Goal: Task Accomplishment & Management: Manage account settings

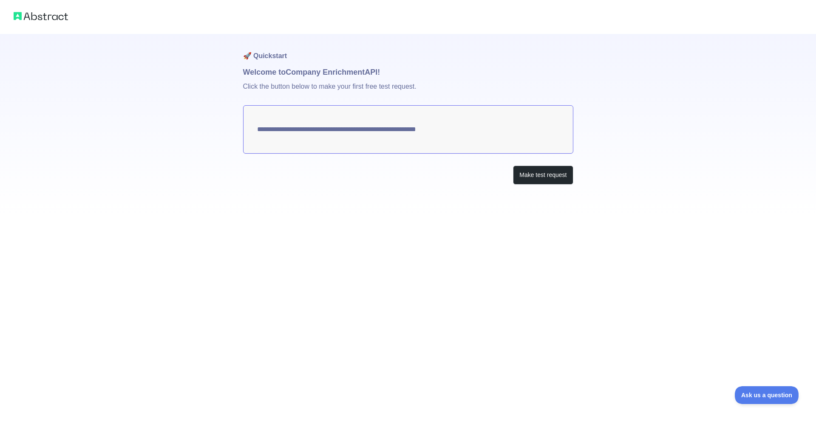
click at [382, 134] on textarea "**********" at bounding box center [408, 129] width 330 height 48
click at [554, 174] on button "Make test request" at bounding box center [543, 175] width 60 height 19
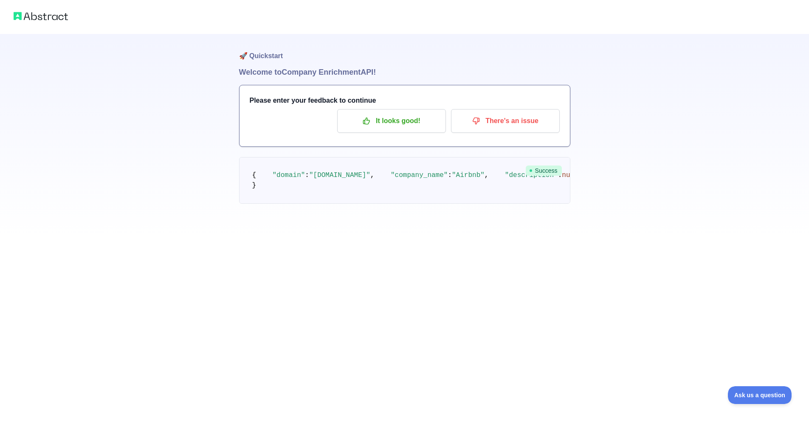
scroll to position [122, 0]
drag, startPoint x: 342, startPoint y: 228, endPoint x: 362, endPoint y: 228, distance: 20.0
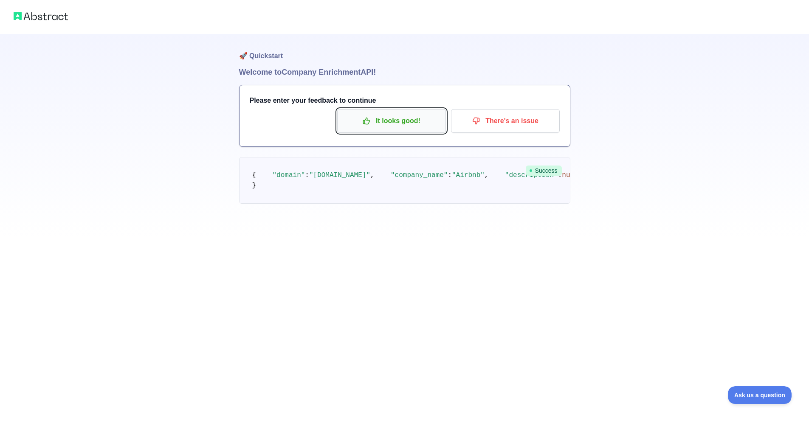
click at [407, 125] on p "It looks good!" at bounding box center [392, 121] width 96 height 14
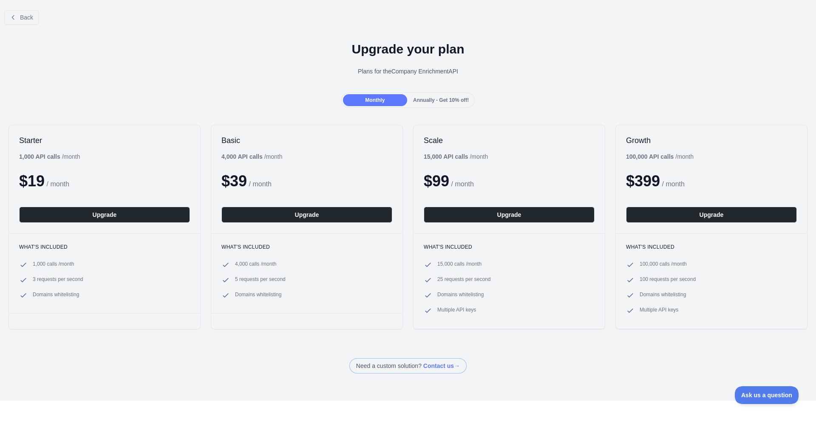
click at [21, 34] on div "Upgrade your plan Plans for the Company Enrichment API" at bounding box center [408, 61] width 816 height 61
click at [25, 10] on button "Back" at bounding box center [21, 17] width 34 height 14
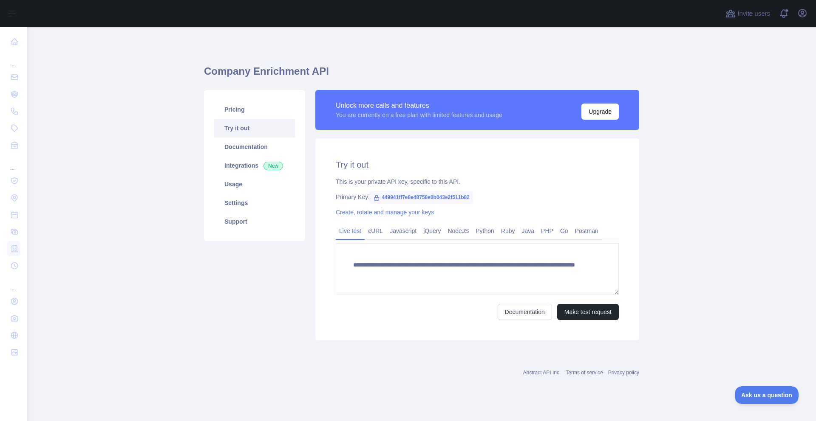
click at [481, 161] on h2 "Try it out" at bounding box center [477, 165] width 283 height 12
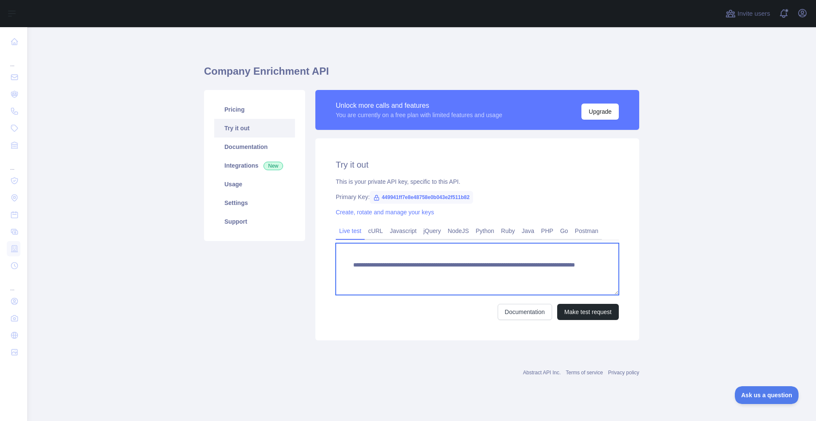
click at [481, 252] on textarea "**********" at bounding box center [477, 269] width 283 height 52
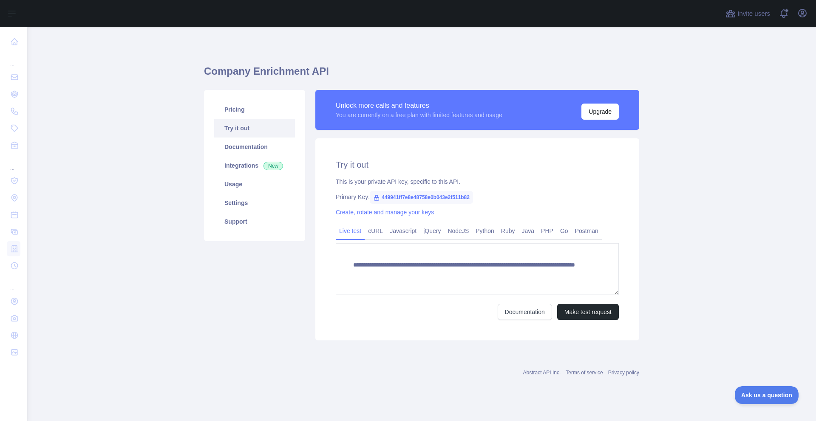
click at [265, 285] on div "Pricing Try it out Documentation Integrations New Usage Settings Support" at bounding box center [254, 215] width 111 height 251
click at [237, 156] on link "Integrations New" at bounding box center [254, 165] width 81 height 19
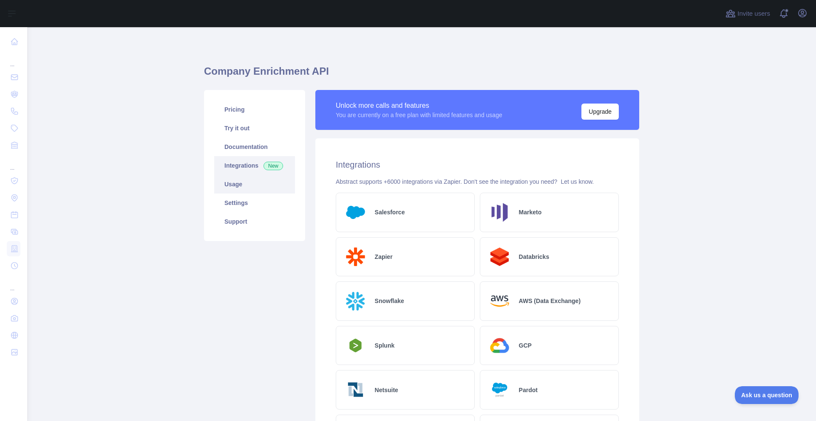
click at [237, 187] on link "Usage" at bounding box center [254, 184] width 81 height 19
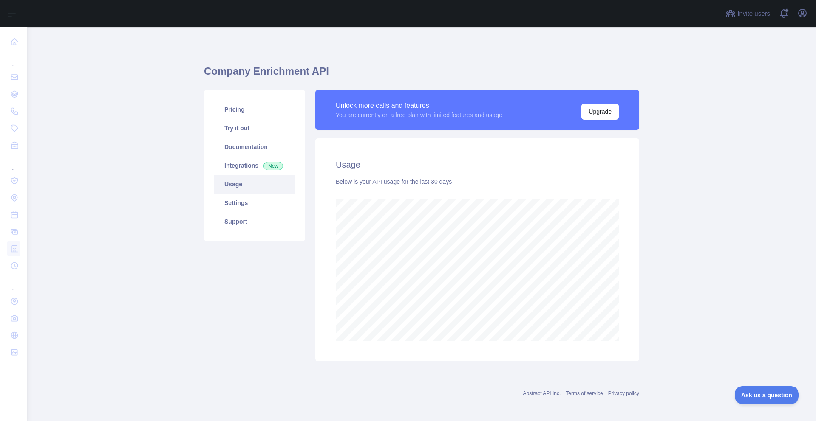
scroll to position [394, 782]
click at [246, 198] on link "Settings" at bounding box center [254, 203] width 81 height 19
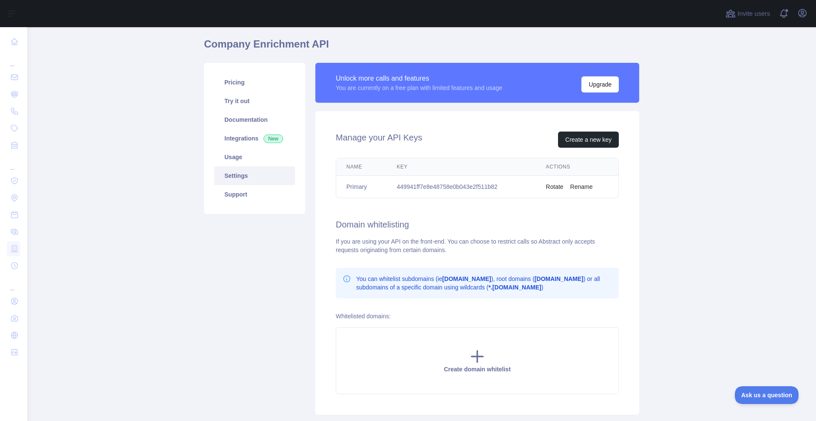
scroll to position [0, 0]
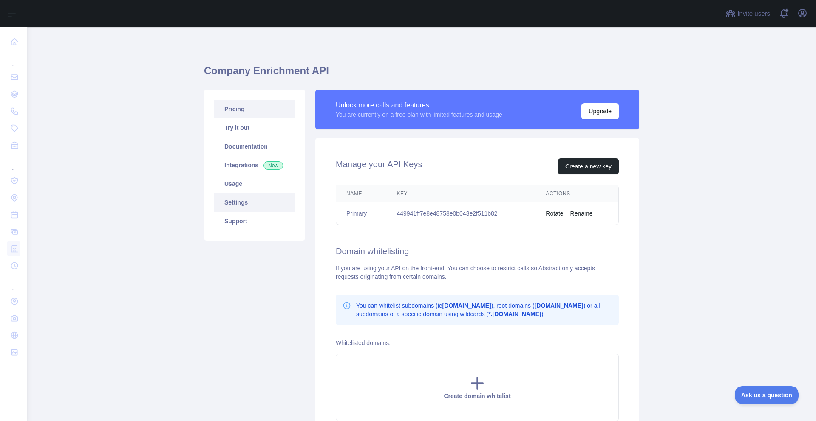
click at [232, 113] on link "Pricing" at bounding box center [254, 109] width 81 height 19
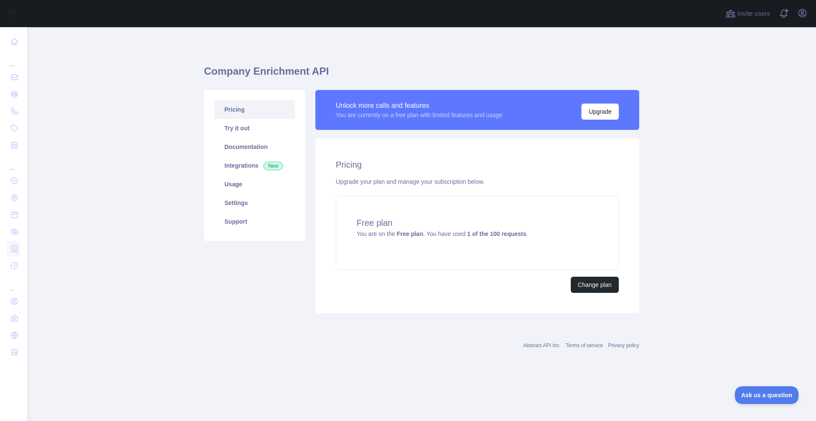
click at [500, 172] on div "Pricing Upgrade your plan and manage your subscription below. Free plan You are…" at bounding box center [477, 226] width 324 height 175
click at [229, 128] on link "Try it out" at bounding box center [254, 128] width 81 height 19
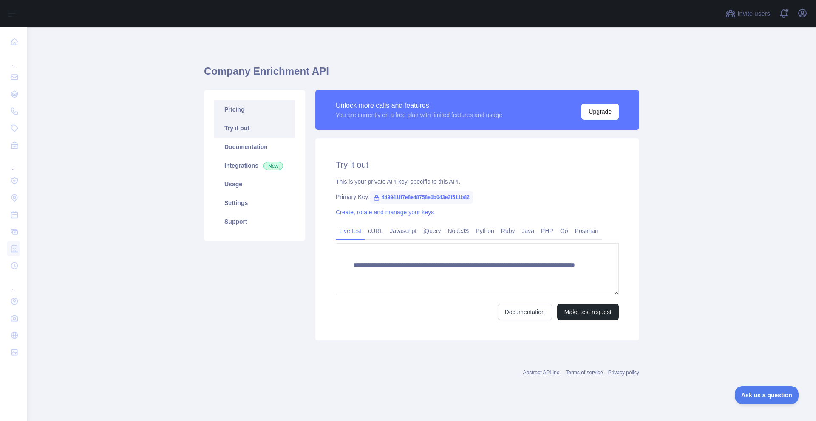
click at [243, 115] on link "Pricing" at bounding box center [254, 109] width 81 height 19
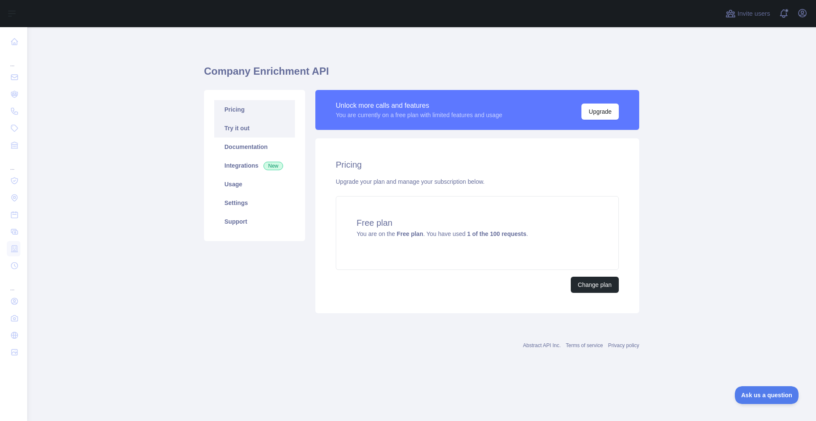
click at [238, 123] on link "Try it out" at bounding box center [254, 128] width 81 height 19
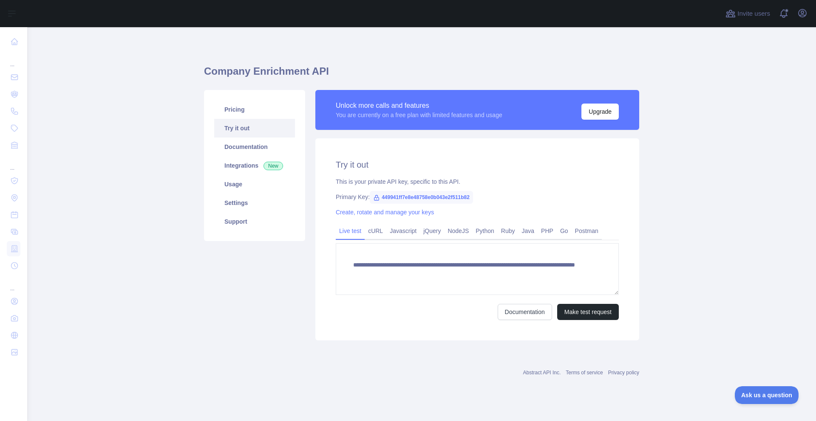
click at [252, 121] on link "Try it out" at bounding box center [254, 128] width 81 height 19
click at [241, 112] on link "Pricing" at bounding box center [254, 109] width 81 height 19
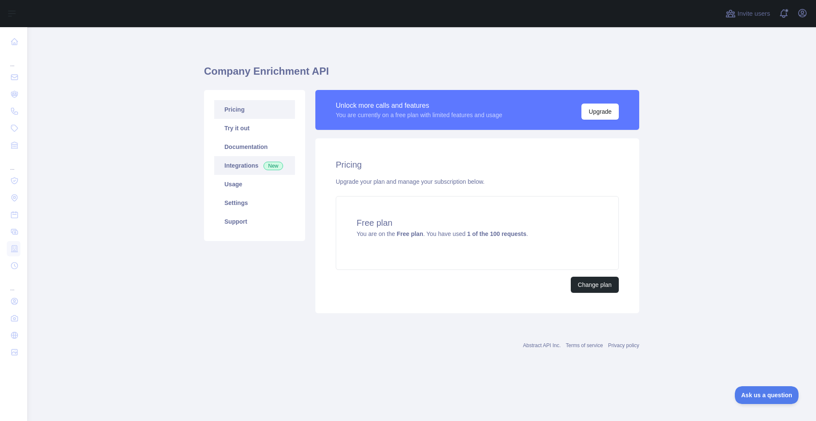
click at [248, 174] on link "Integrations New" at bounding box center [254, 165] width 81 height 19
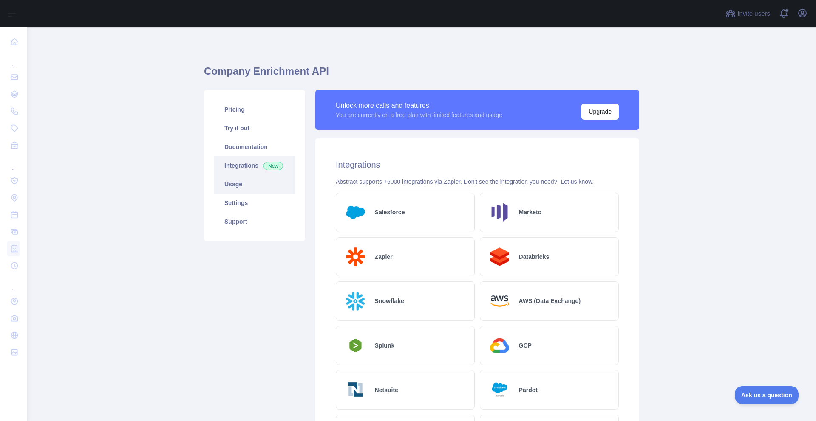
click at [245, 186] on link "Usage" at bounding box center [254, 184] width 81 height 19
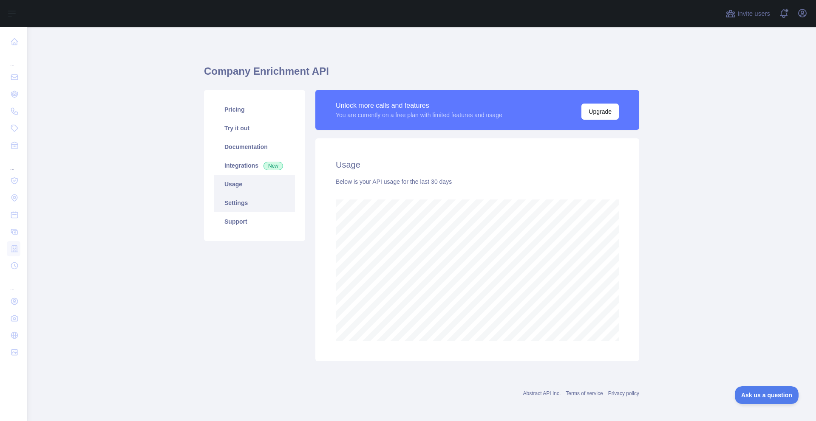
scroll to position [394, 782]
click at [257, 199] on link "Settings" at bounding box center [254, 203] width 81 height 19
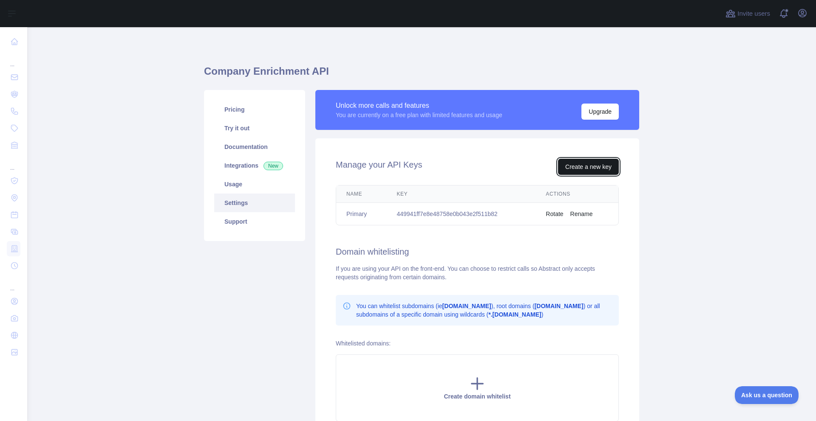
click at [573, 166] on button "Create a new key" at bounding box center [588, 167] width 61 height 16
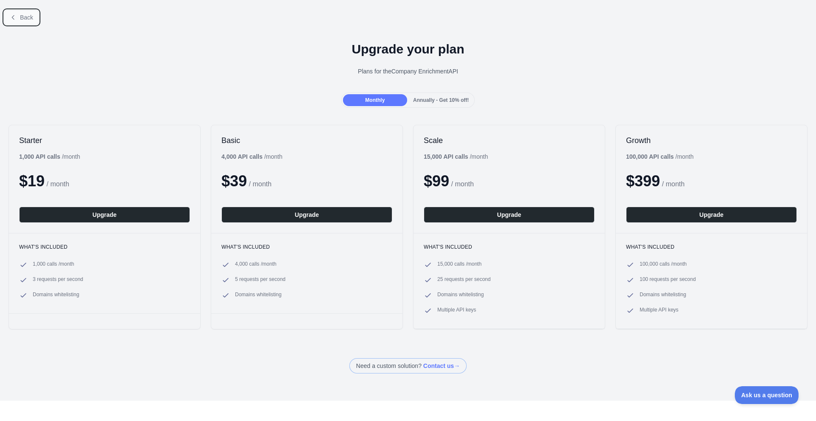
click at [29, 21] on button "Back" at bounding box center [21, 17] width 34 height 14
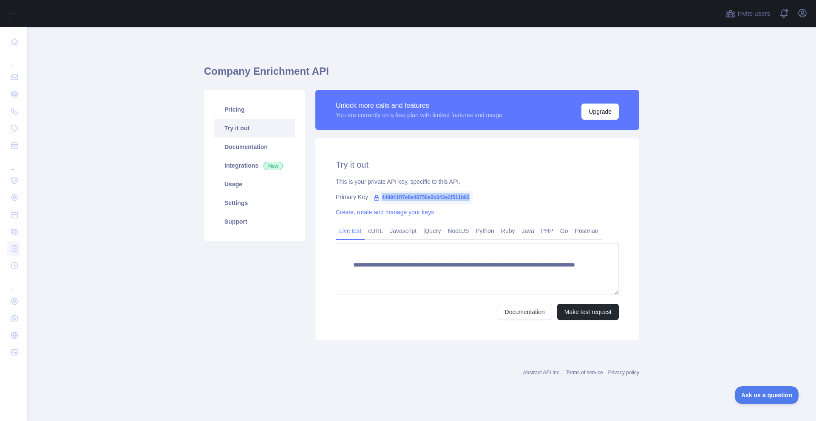
drag, startPoint x: 382, startPoint y: 198, endPoint x: 518, endPoint y: 196, distance: 136.4
click at [518, 196] on div "Primary Key: 449941ff7e8e48758e0b043e2f511b82" at bounding box center [477, 197] width 283 height 8
copy span "449941ff7e8e48758e0b043e2f511b82"
click at [510, 185] on div "This is your private API key, specific to this API." at bounding box center [477, 182] width 283 height 8
click at [421, 202] on span "449941ff7e8e48758e0b043e2f511b82" at bounding box center [421, 197] width 103 height 13
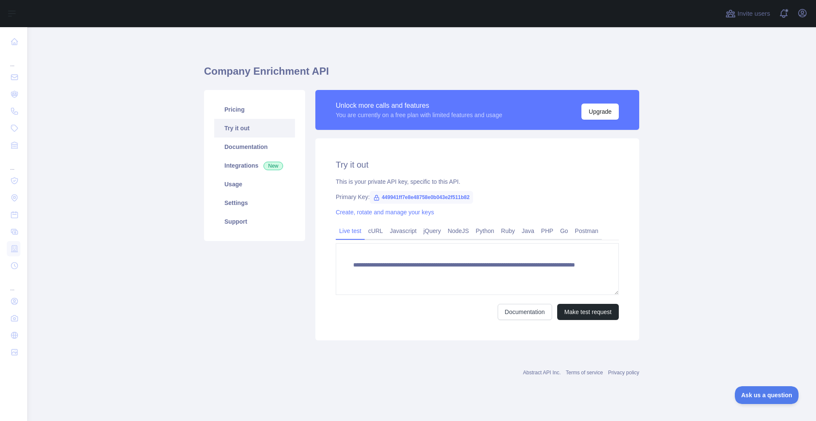
click at [419, 200] on span "449941ff7e8e48758e0b043e2f511b82" at bounding box center [421, 197] width 103 height 13
click at [419, 198] on span "449941ff7e8e48758e0b043e2f511b82" at bounding box center [421, 197] width 103 height 13
copy span "449941ff7e8e48758e0b043e2f511b82"
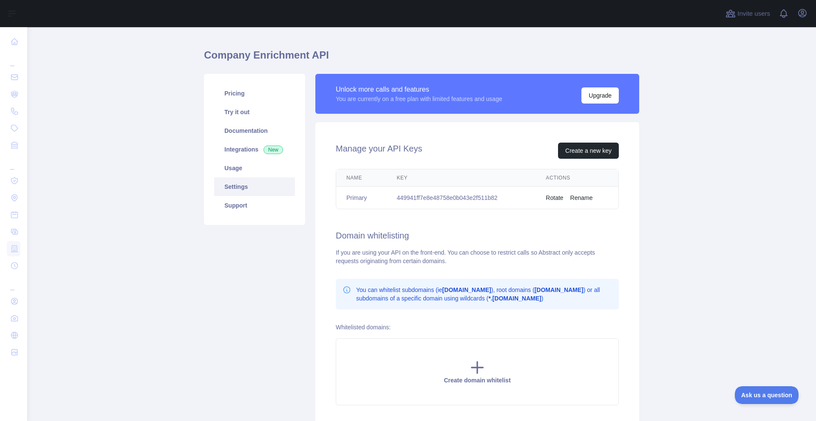
scroll to position [22, 0]
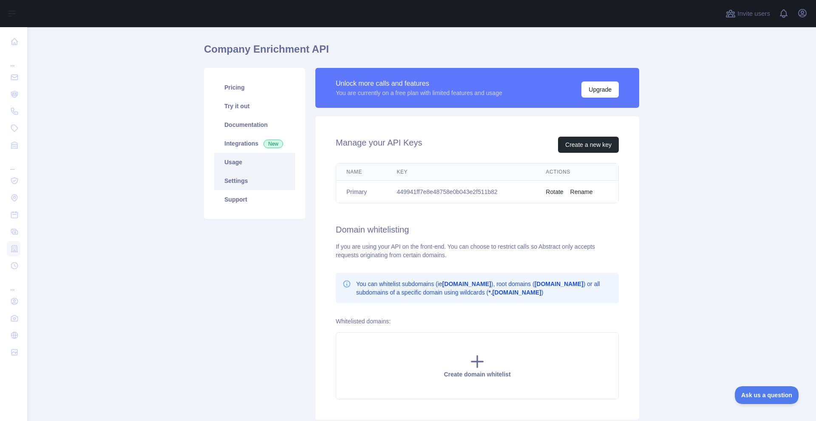
click at [266, 157] on link "Usage" at bounding box center [254, 162] width 81 height 19
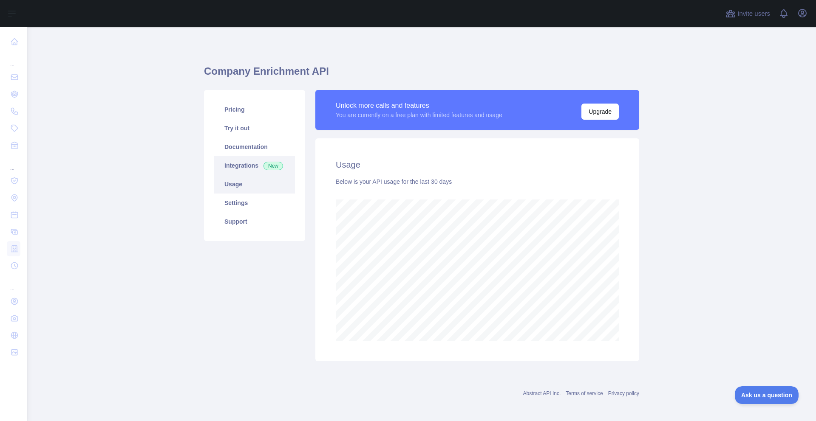
scroll to position [394, 782]
click at [247, 161] on link "Integrations New" at bounding box center [254, 165] width 81 height 19
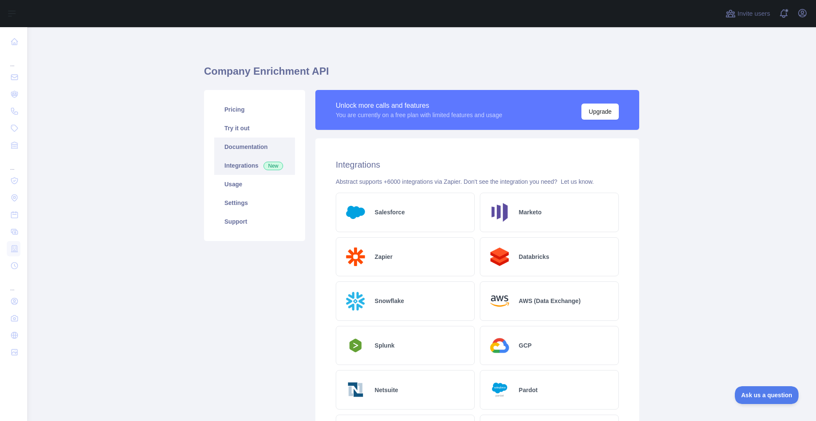
click at [247, 149] on link "Documentation" at bounding box center [254, 147] width 81 height 19
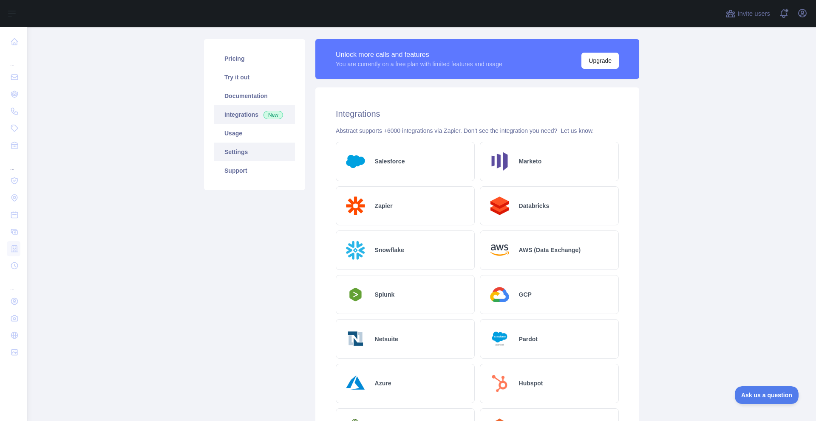
click at [251, 146] on link "Settings" at bounding box center [254, 152] width 81 height 19
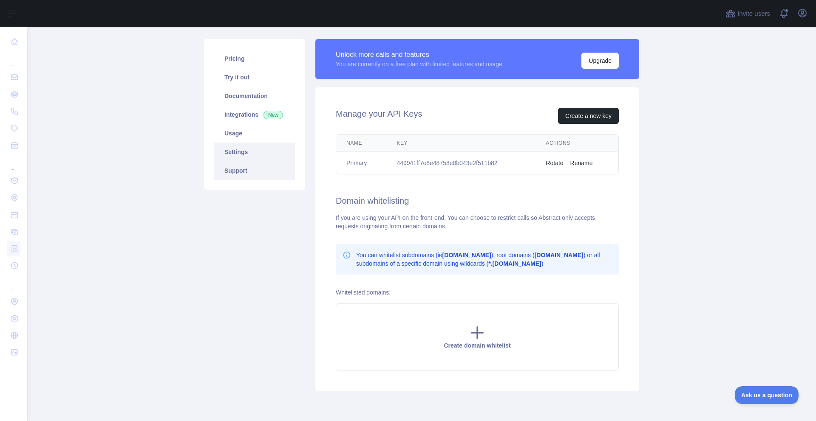
click at [246, 171] on link "Support" at bounding box center [254, 170] width 81 height 19
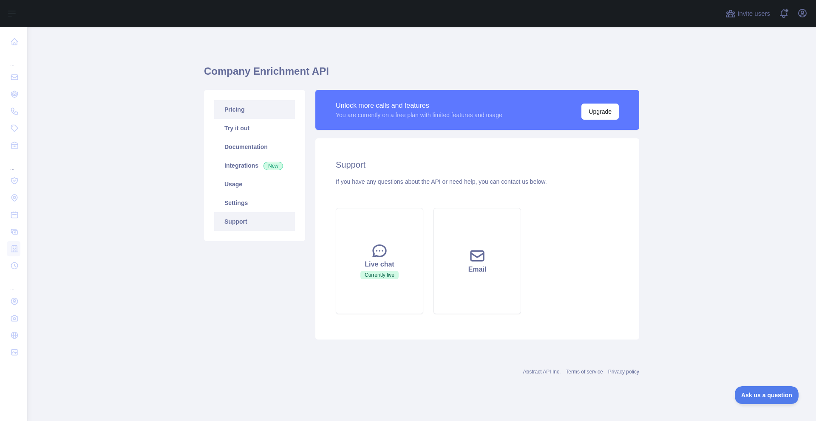
click at [249, 114] on link "Pricing" at bounding box center [254, 109] width 81 height 19
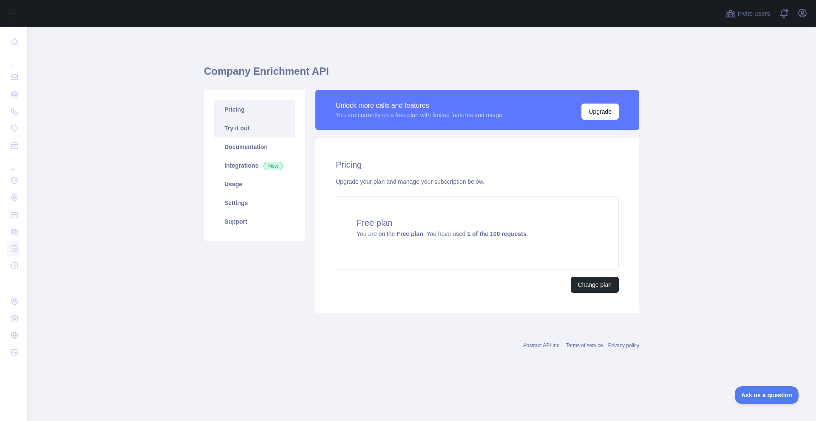
click at [252, 127] on link "Try it out" at bounding box center [254, 128] width 81 height 19
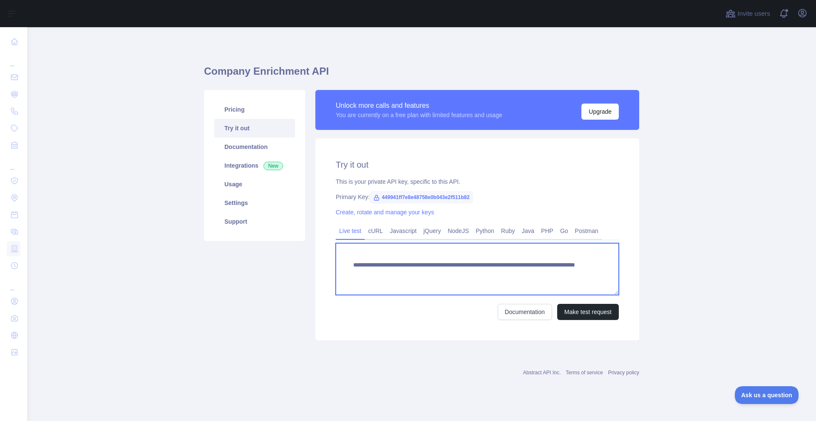
click at [489, 263] on textarea "**********" at bounding box center [477, 269] width 283 height 52
click at [546, 274] on textarea "**********" at bounding box center [477, 269] width 283 height 52
drag, startPoint x: 547, startPoint y: 274, endPoint x: 343, endPoint y: 266, distance: 203.7
click at [343, 266] on textarea "**********" at bounding box center [477, 269] width 283 height 52
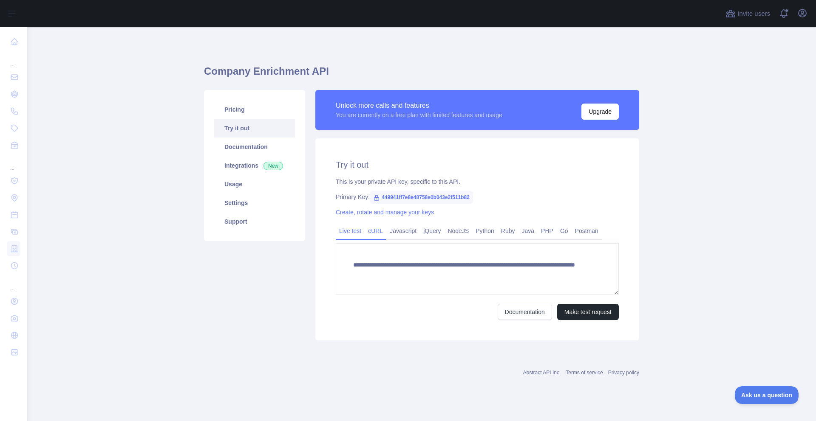
click at [375, 229] on link "cURL" at bounding box center [376, 231] width 22 height 14
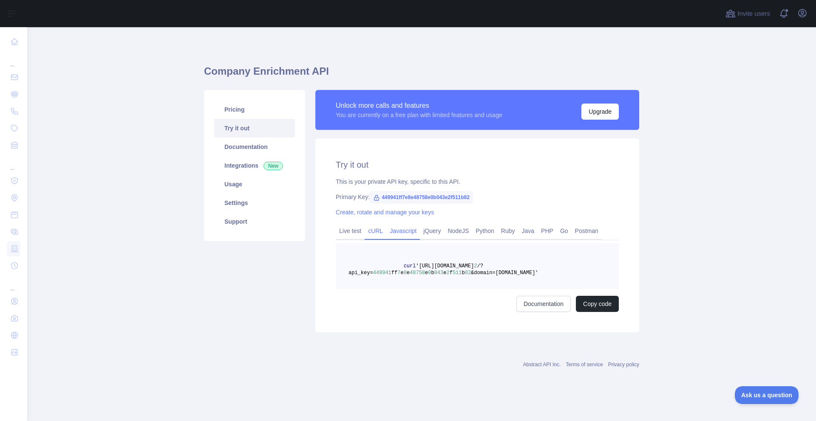
click at [407, 231] on link "Javascript" at bounding box center [403, 231] width 34 height 14
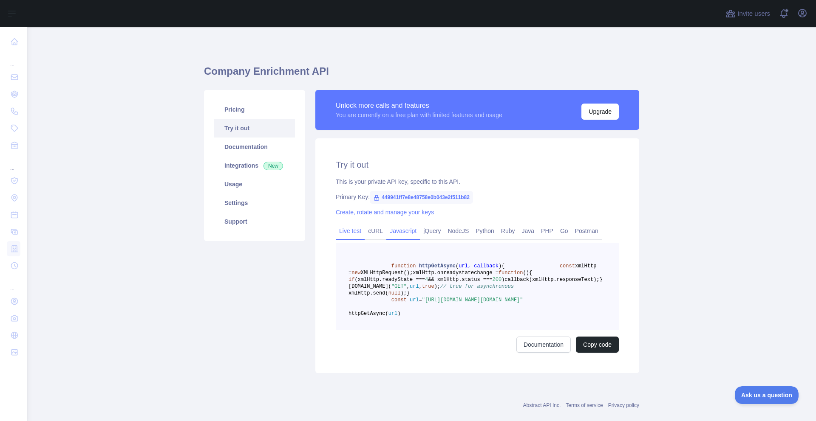
click at [346, 235] on link "Live test" at bounding box center [350, 231] width 29 height 14
